Goal: Task Accomplishment & Management: Use online tool/utility

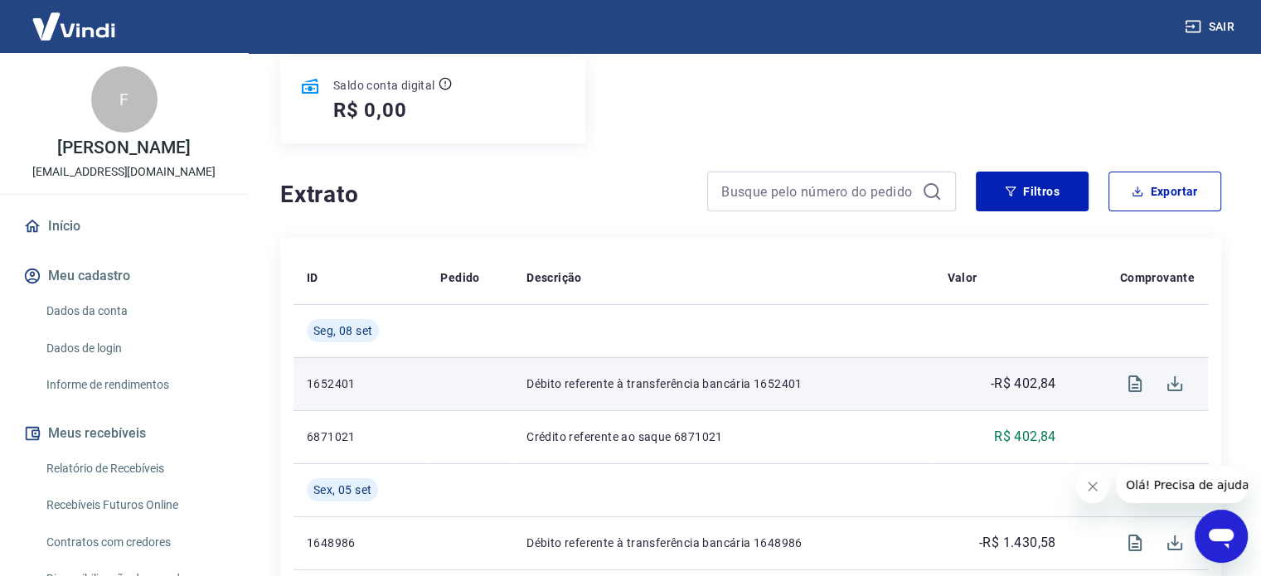
scroll to position [249, 0]
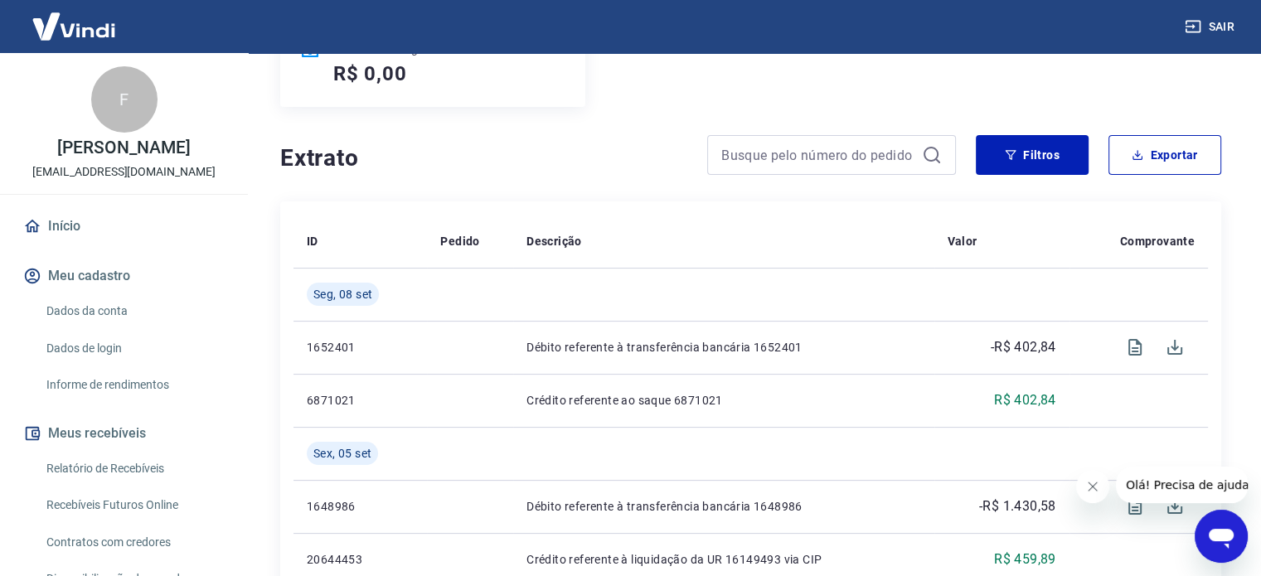
click at [134, 522] on link "Recebíveis Futuros Online" at bounding box center [134, 505] width 188 height 34
